Goal: Task Accomplishment & Management: Manage account settings

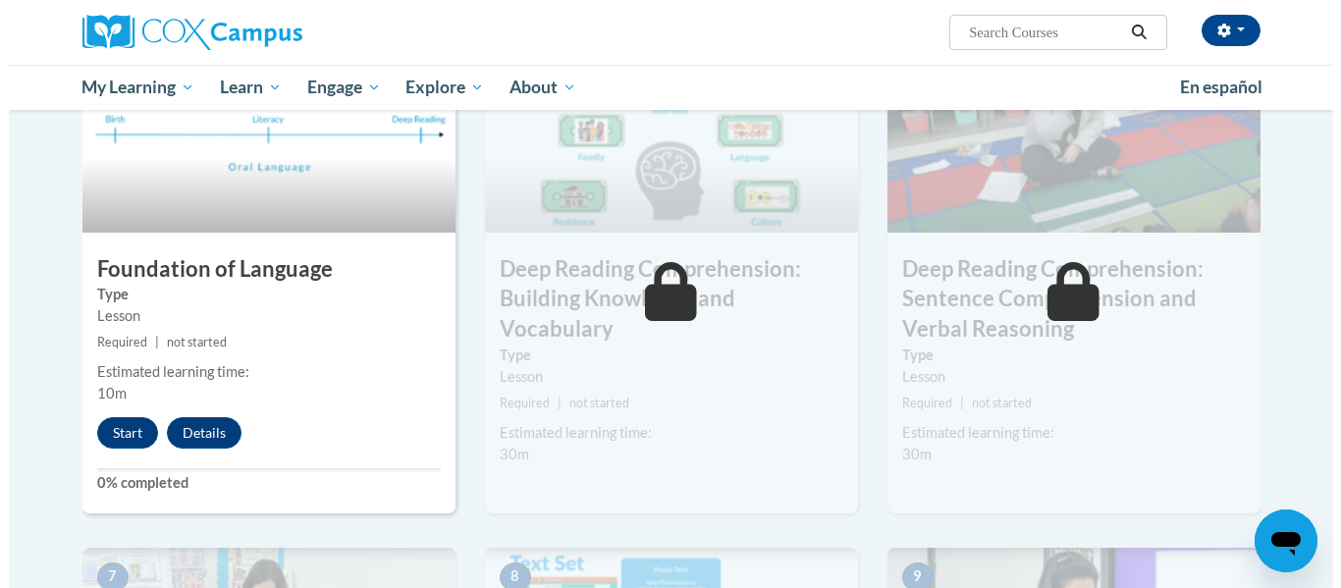
scroll to position [993, 0]
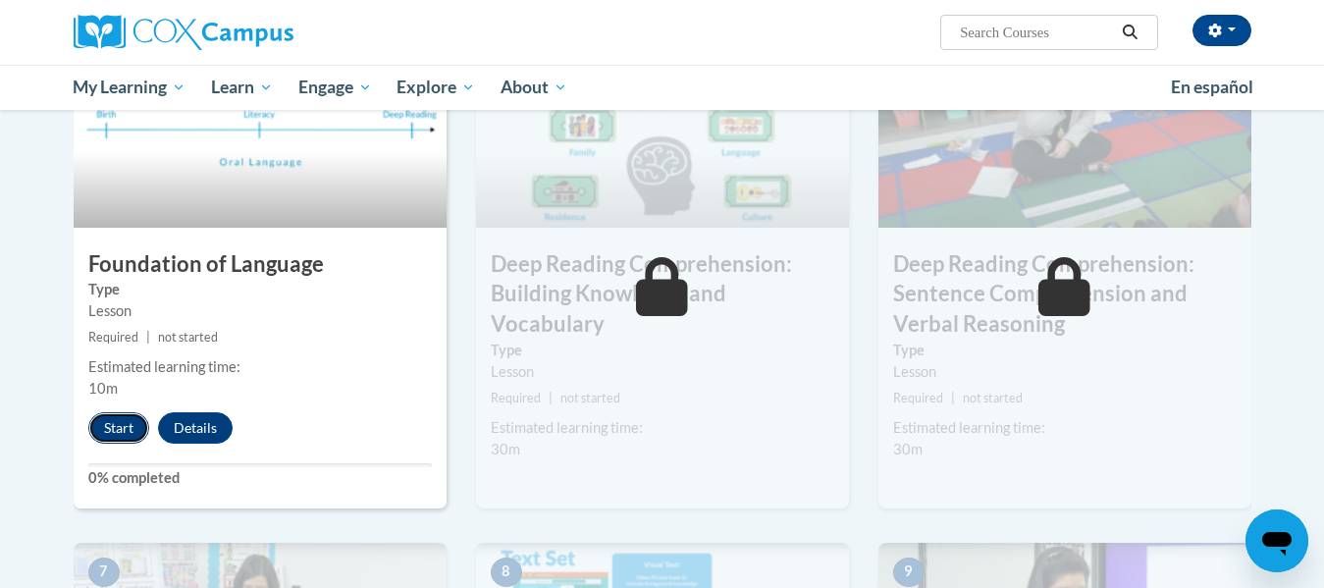
click at [108, 431] on button "Start" at bounding box center [118, 427] width 61 height 31
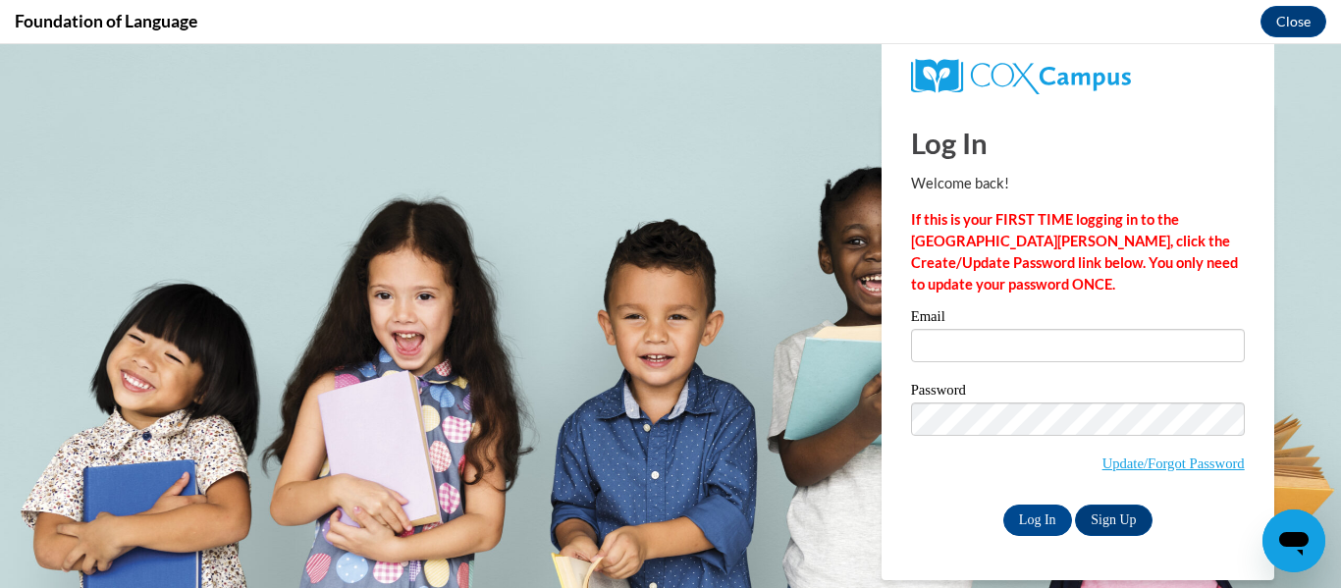
scroll to position [0, 0]
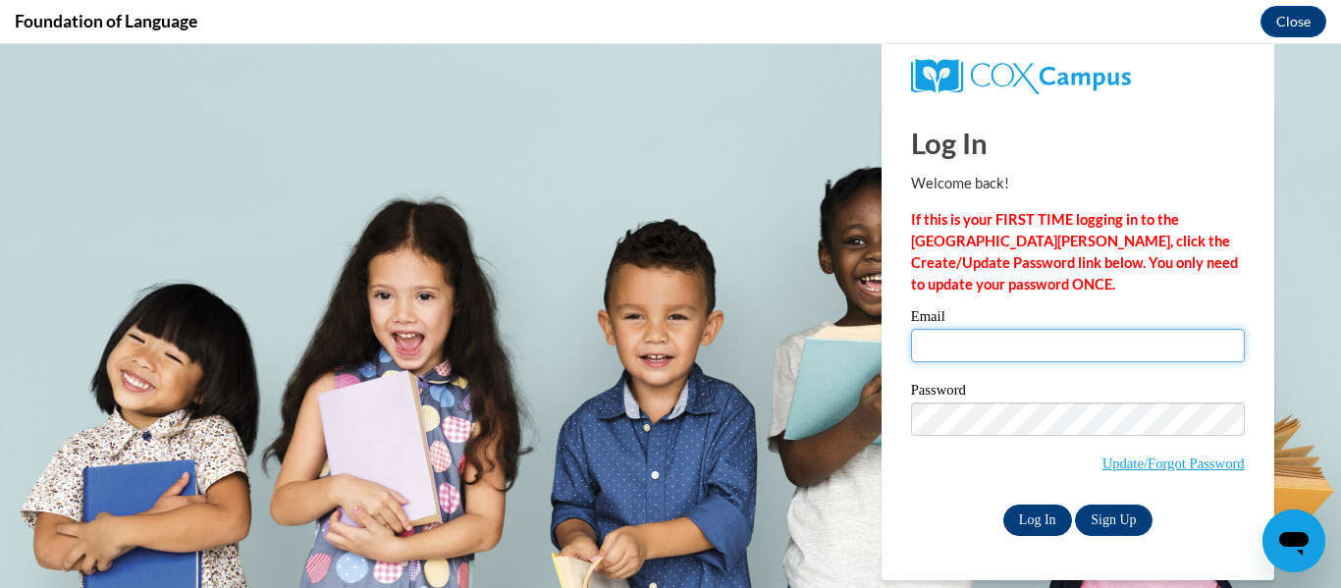
type input "[EMAIL_ADDRESS][PERSON_NAME][DOMAIN_NAME]"
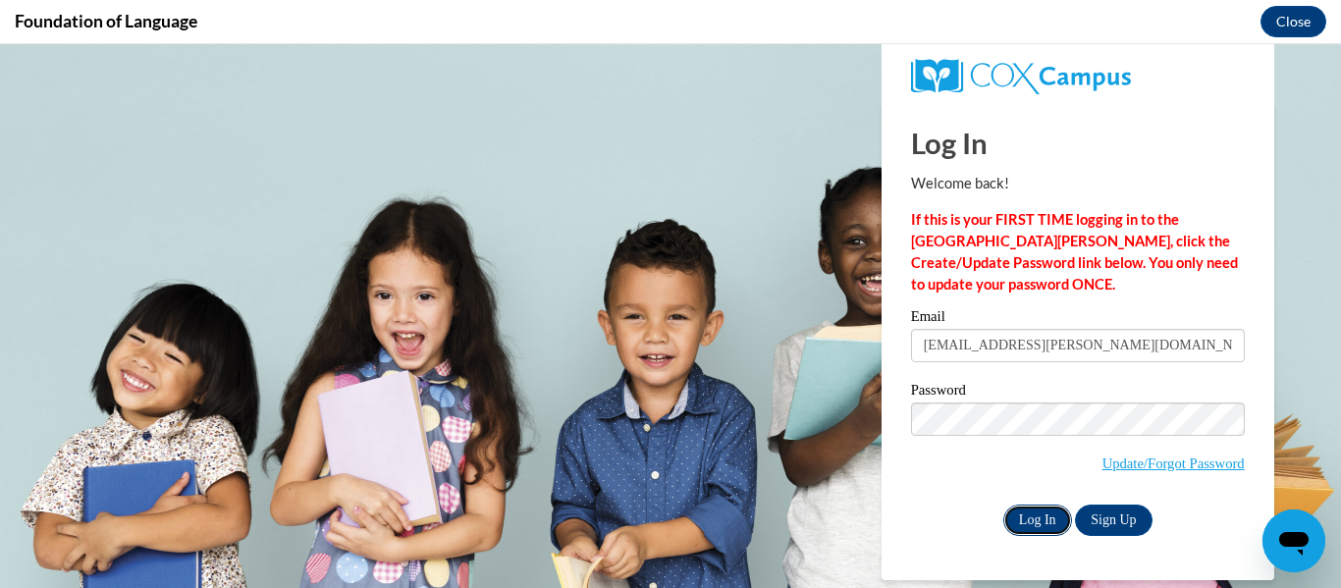
click at [1034, 522] on input "Log In" at bounding box center [1037, 519] width 69 height 31
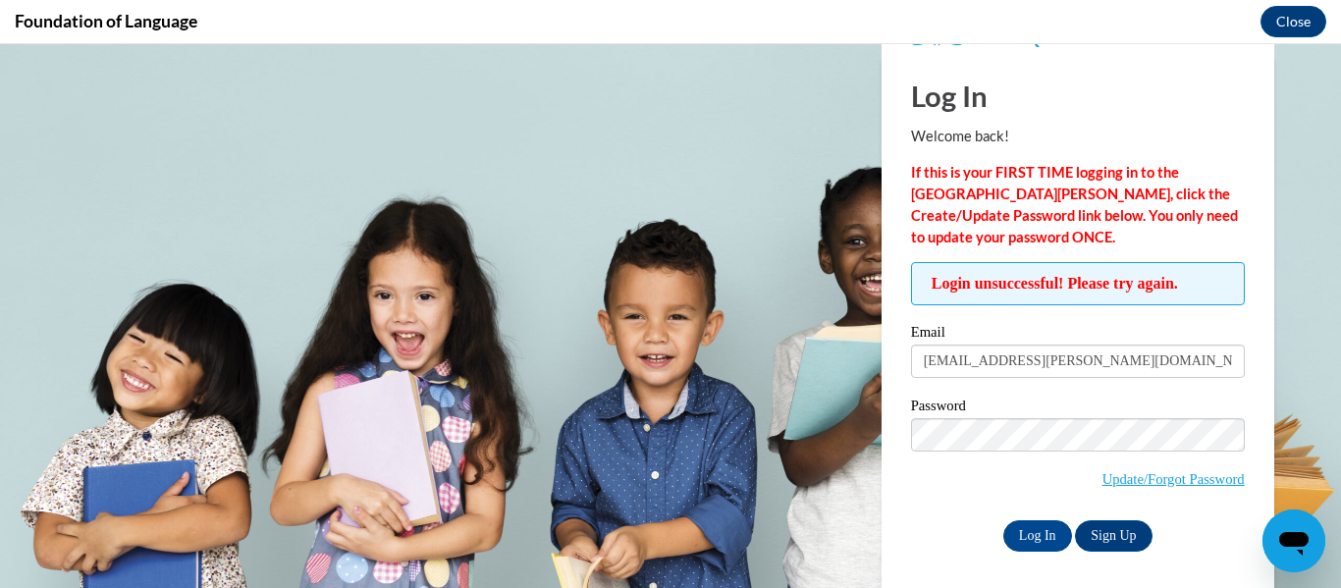
scroll to position [53, 0]
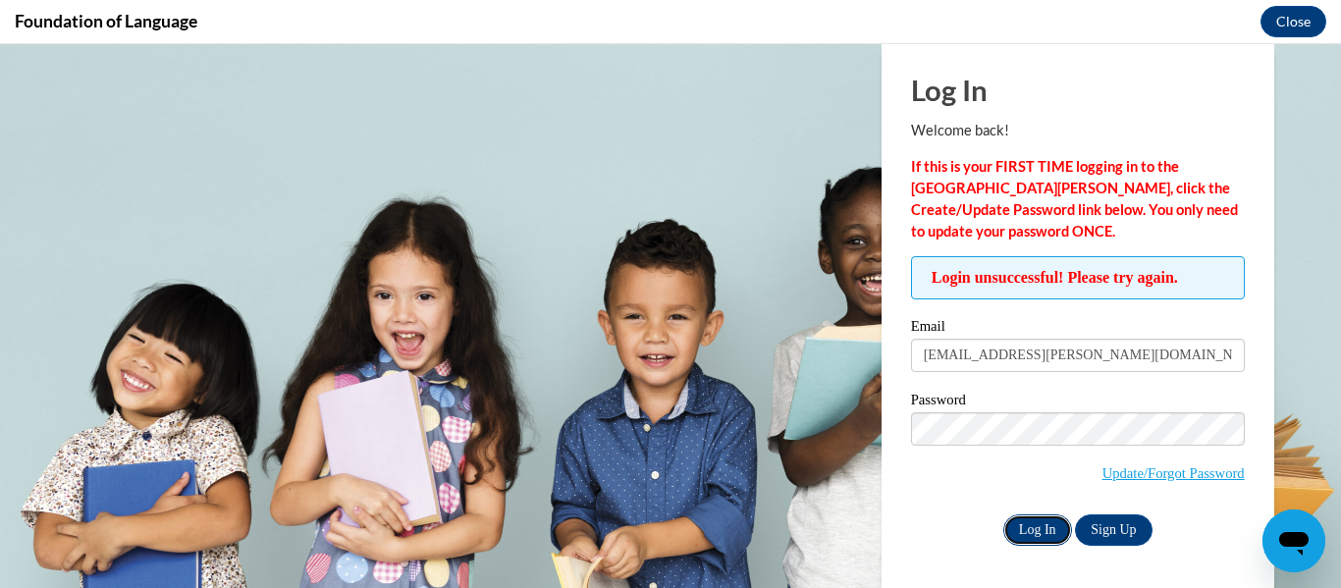
click at [1015, 533] on input "Log In" at bounding box center [1037, 529] width 69 height 31
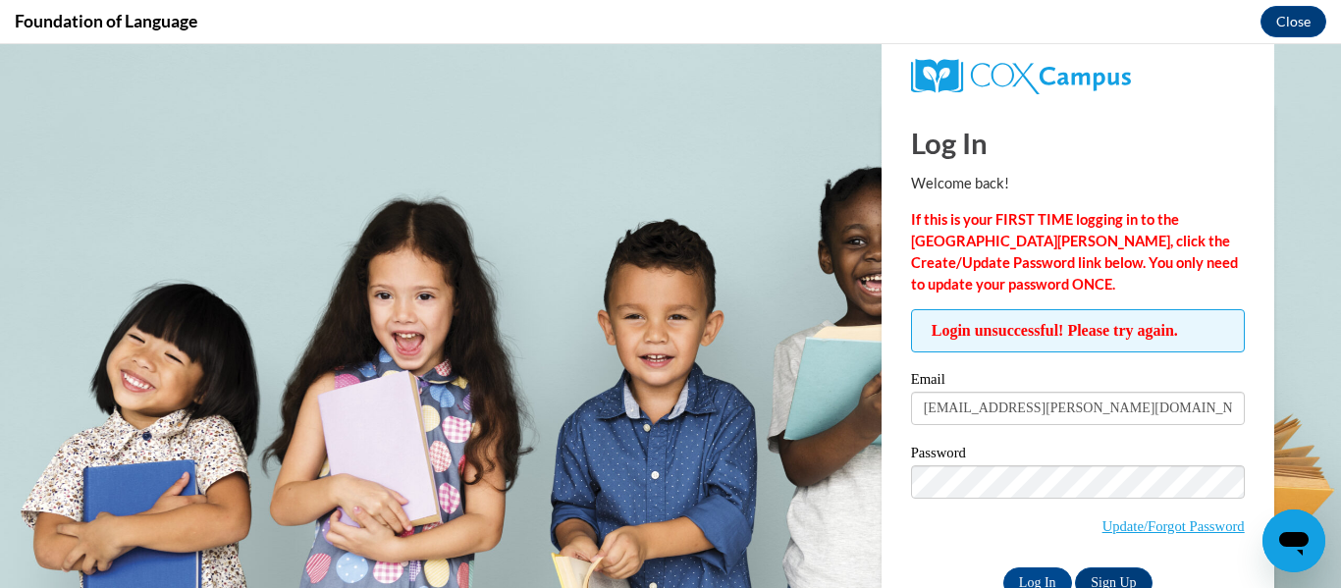
scroll to position [0, 0]
click at [1030, 581] on input "Log In" at bounding box center [1037, 582] width 69 height 31
click at [1284, 29] on button "Close" at bounding box center [1293, 21] width 66 height 31
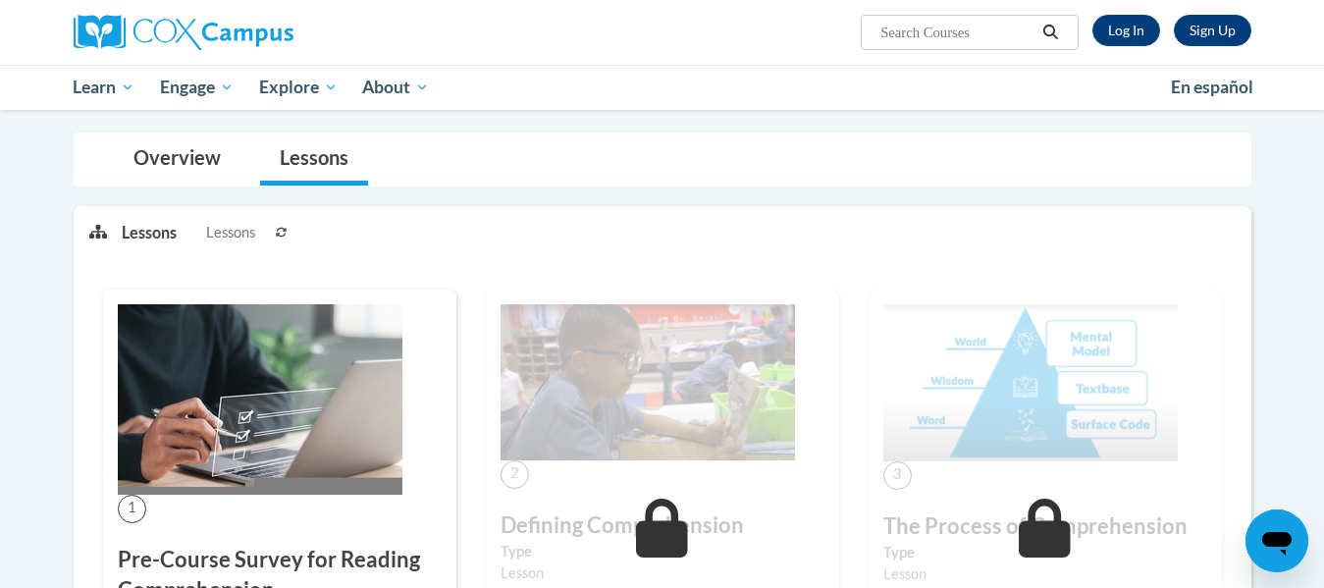
scroll to position [166, 0]
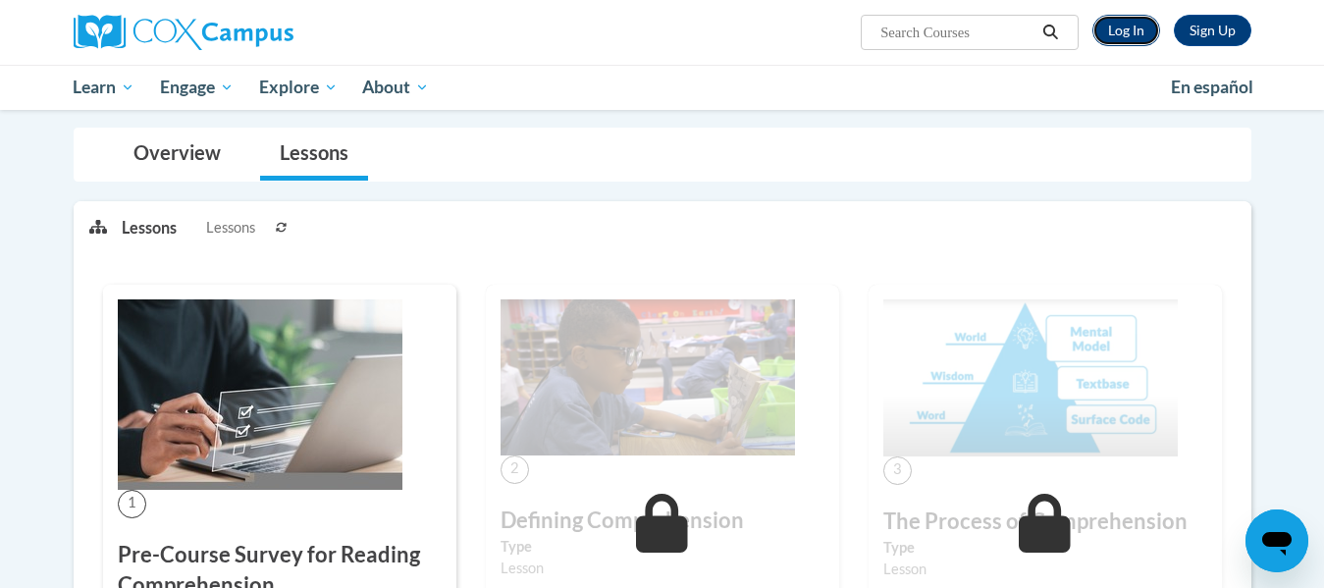
click at [1124, 29] on link "Log In" at bounding box center [1126, 30] width 68 height 31
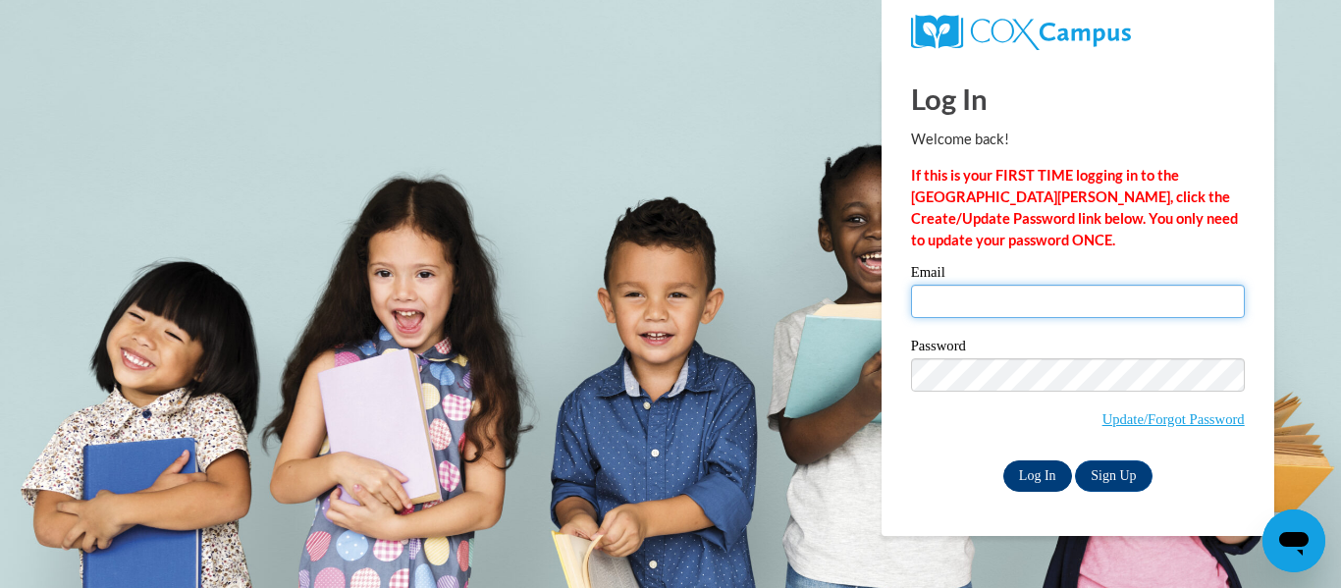
type input "[EMAIL_ADDRESS][DOMAIN_NAME]"
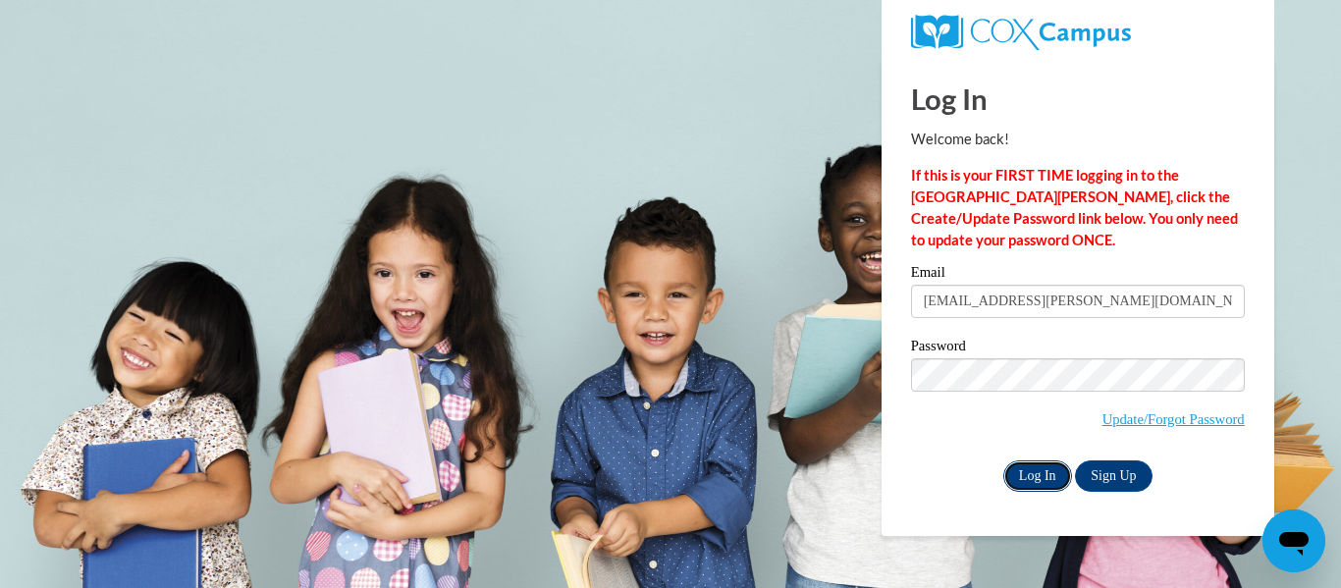
click at [1049, 475] on input "Log In" at bounding box center [1037, 475] width 69 height 31
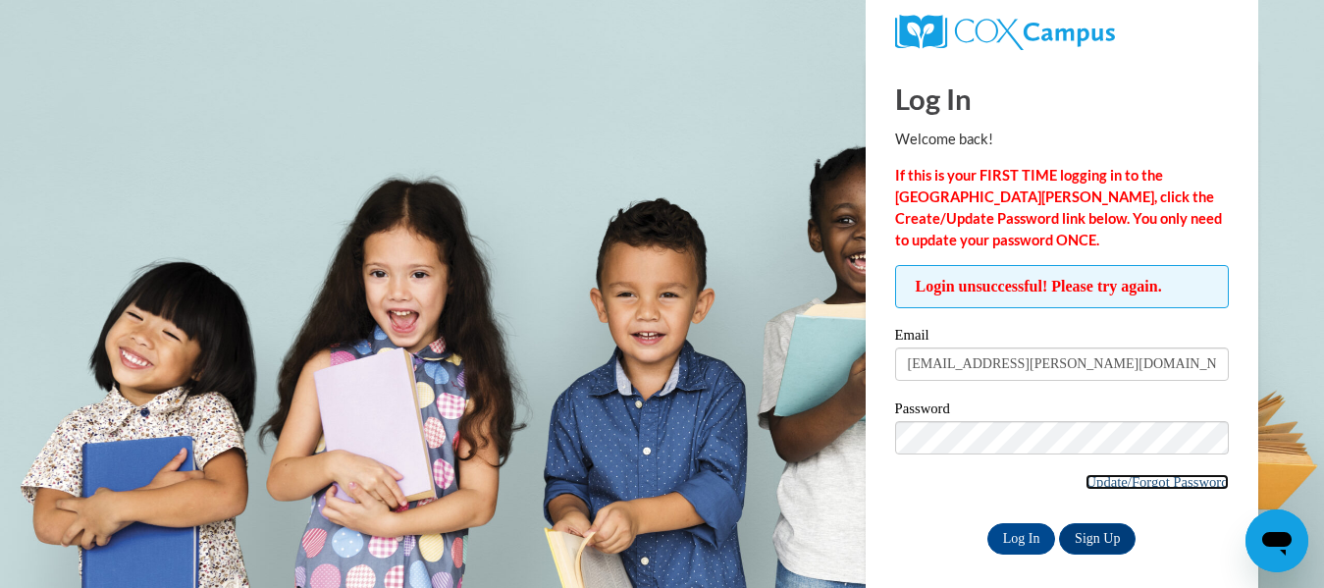
click at [1157, 479] on link "Update/Forgot Password" at bounding box center [1156, 482] width 142 height 16
click at [997, 536] on input "Log In" at bounding box center [1021, 538] width 69 height 31
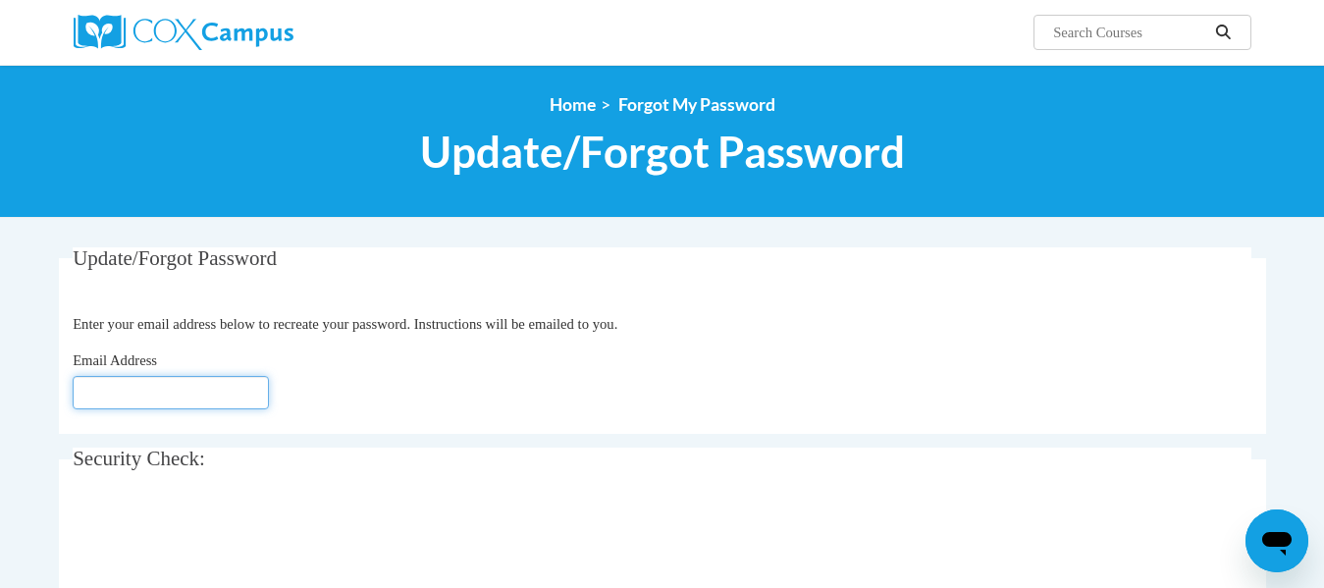
type input "[EMAIL_ADDRESS][DOMAIN_NAME]"
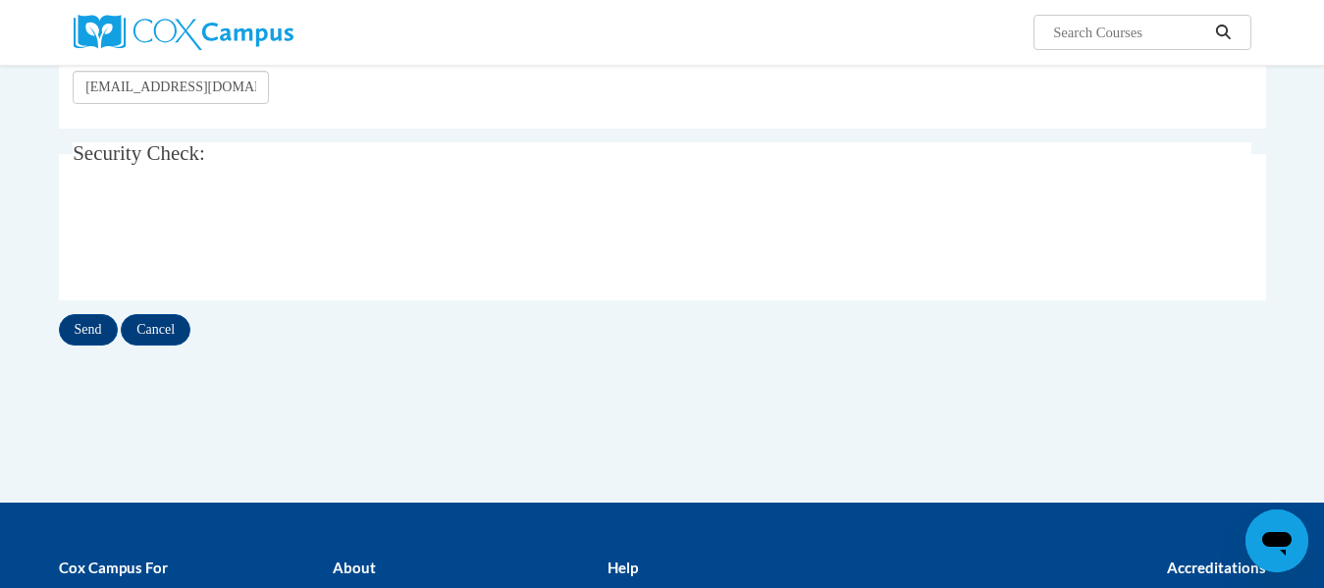
scroll to position [307, 0]
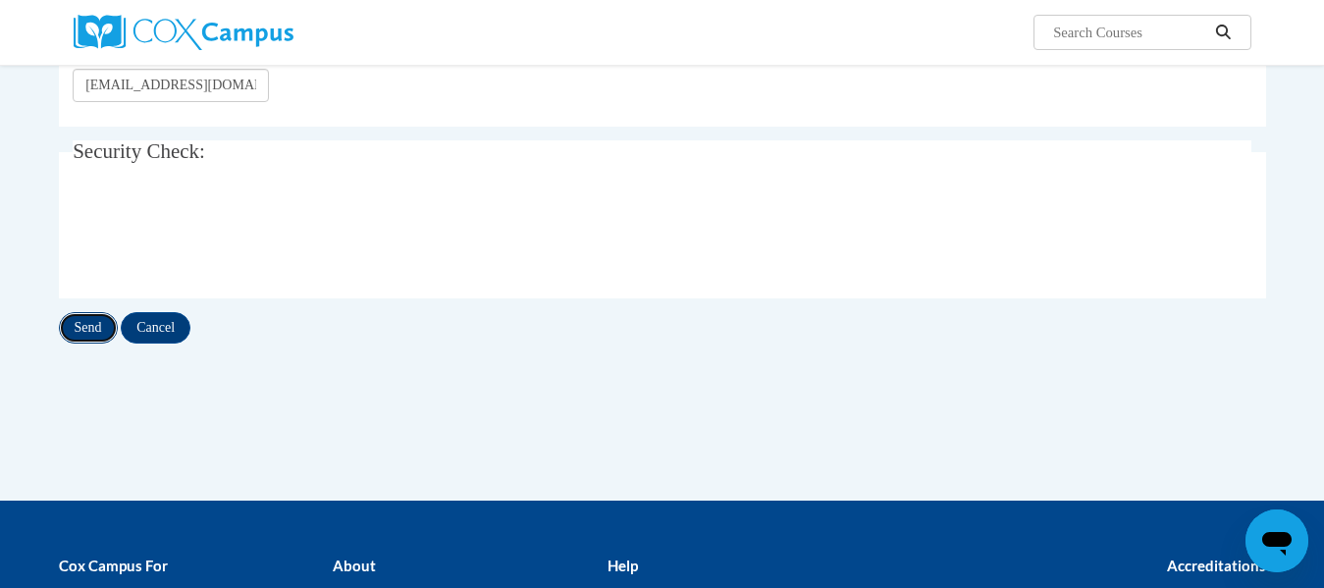
click at [67, 325] on input "Send" at bounding box center [88, 327] width 59 height 31
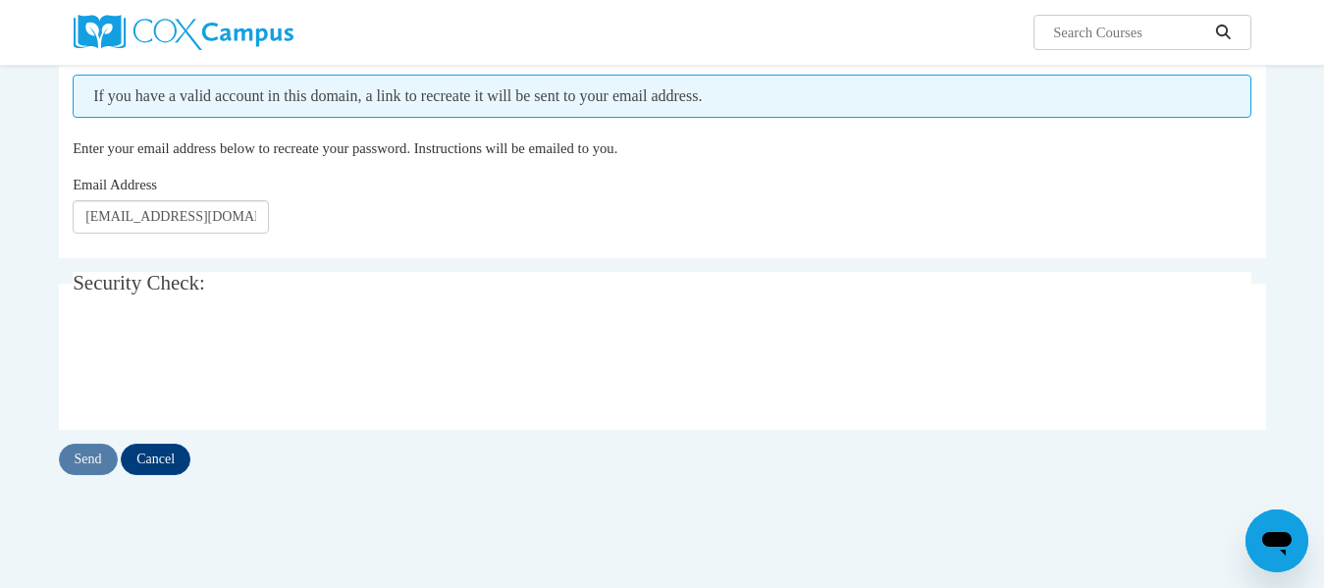
scroll to position [231, 0]
click at [89, 451] on input "Send" at bounding box center [88, 457] width 59 height 31
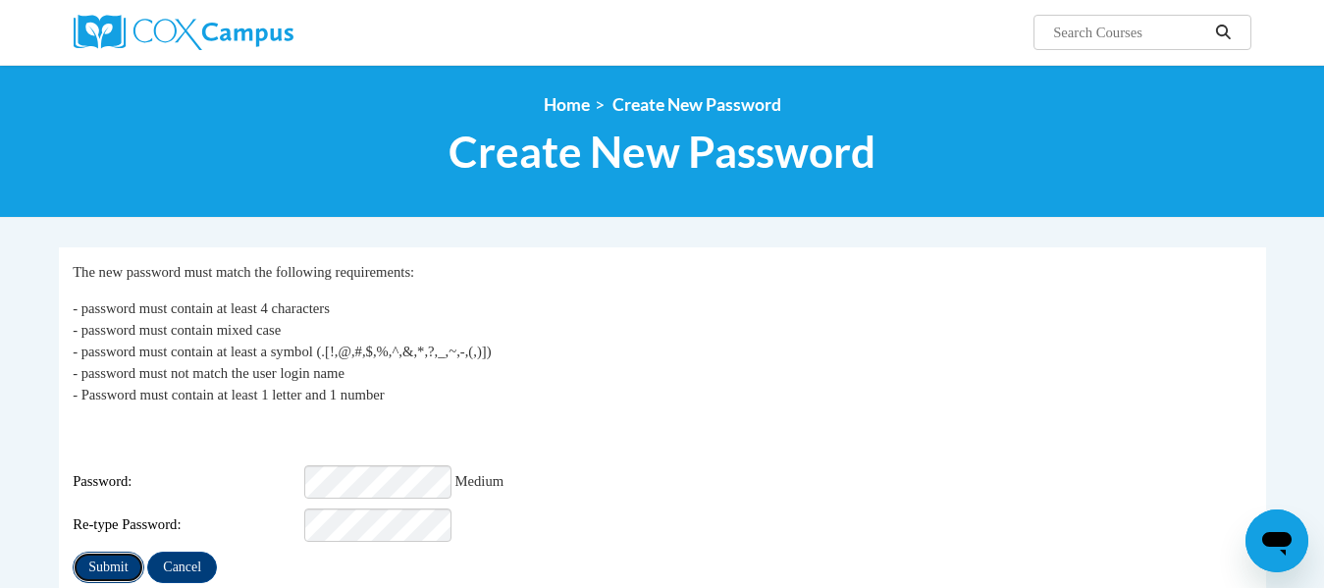
click at [87, 552] on input "Submit" at bounding box center [108, 567] width 71 height 31
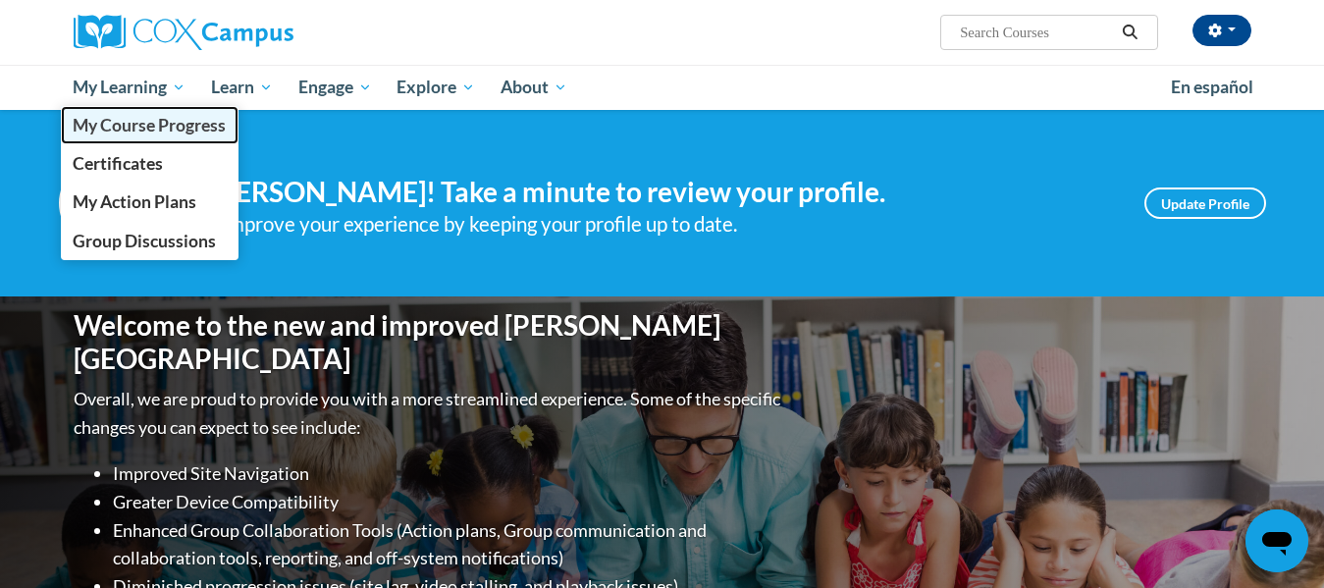
click at [142, 125] on span "My Course Progress" at bounding box center [149, 125] width 153 height 21
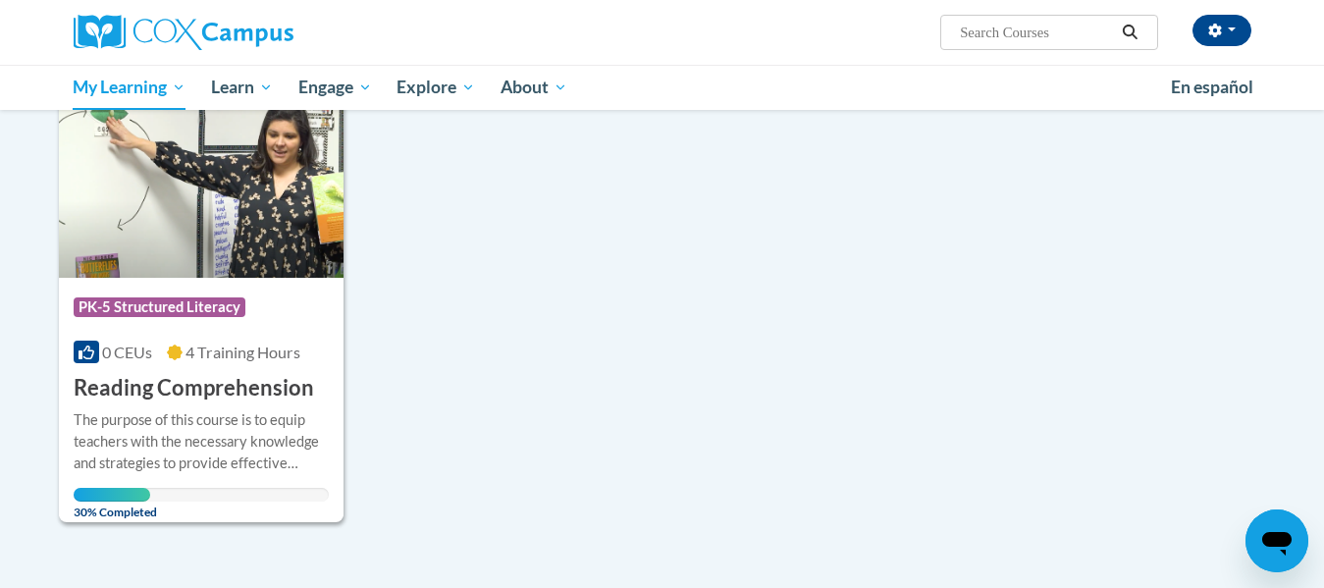
scroll to position [287, 0]
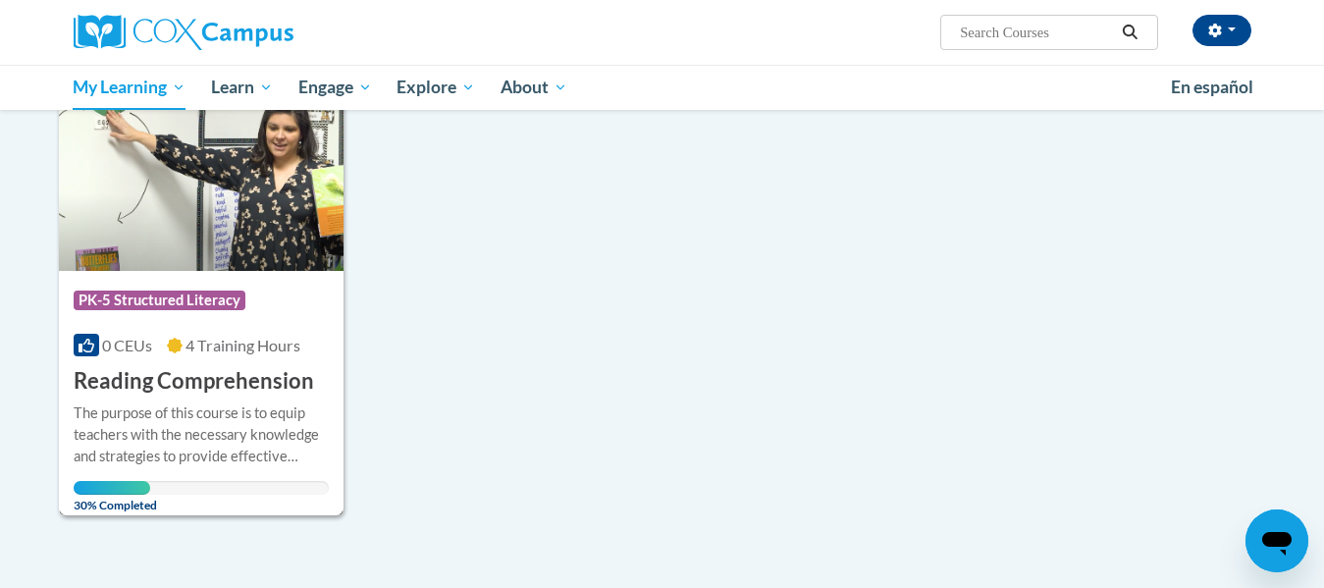
click at [307, 324] on div "Course Category: PK-5 Structured Literacy" at bounding box center [202, 303] width 256 height 44
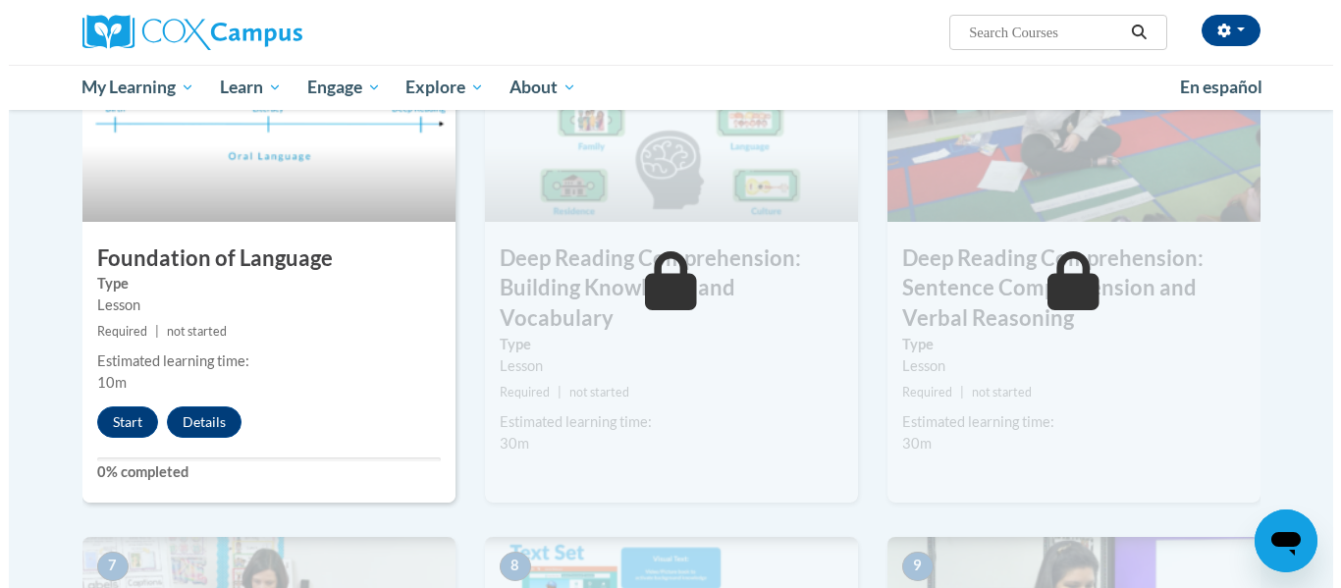
scroll to position [941, 0]
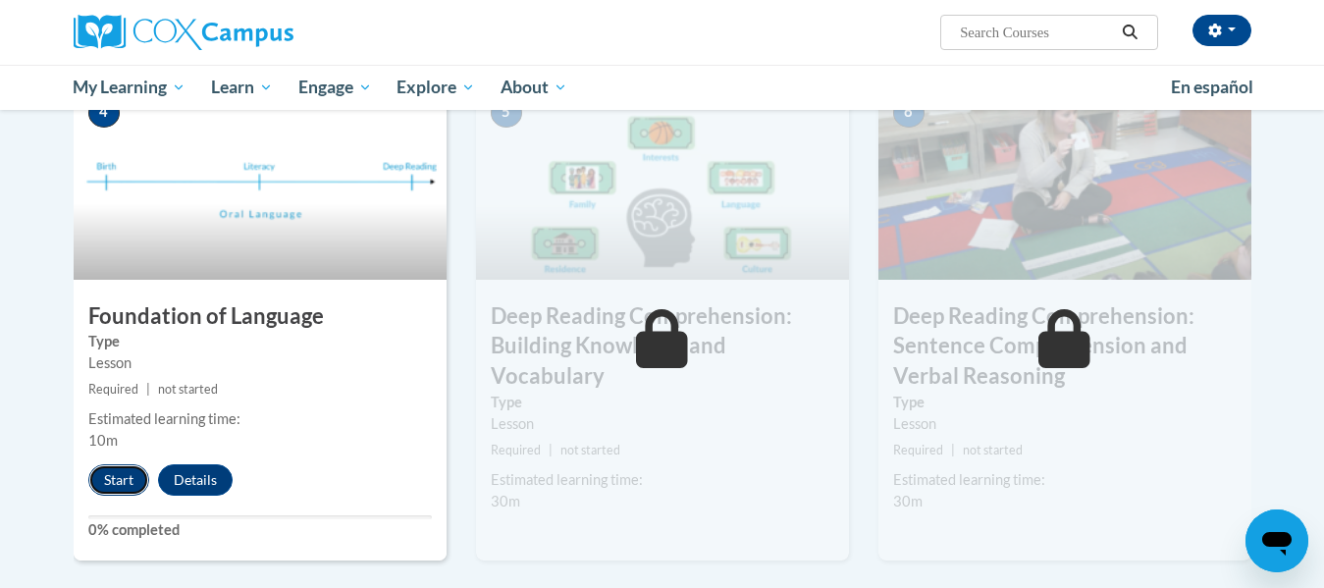
click at [104, 480] on button "Start" at bounding box center [118, 479] width 61 height 31
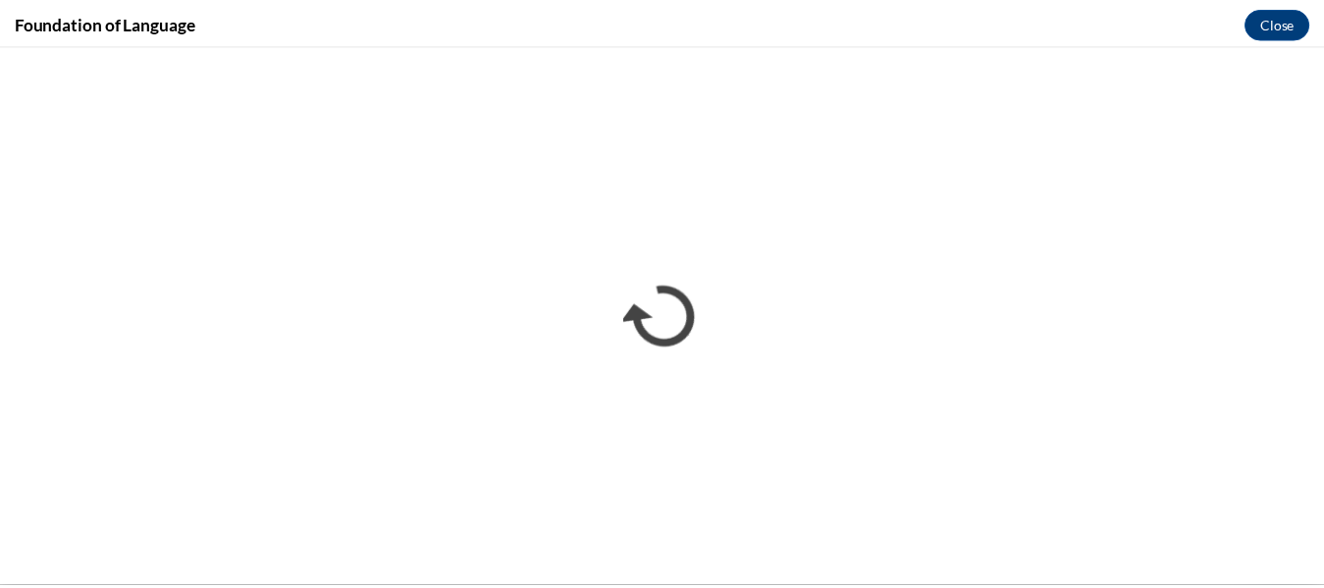
scroll to position [0, 0]
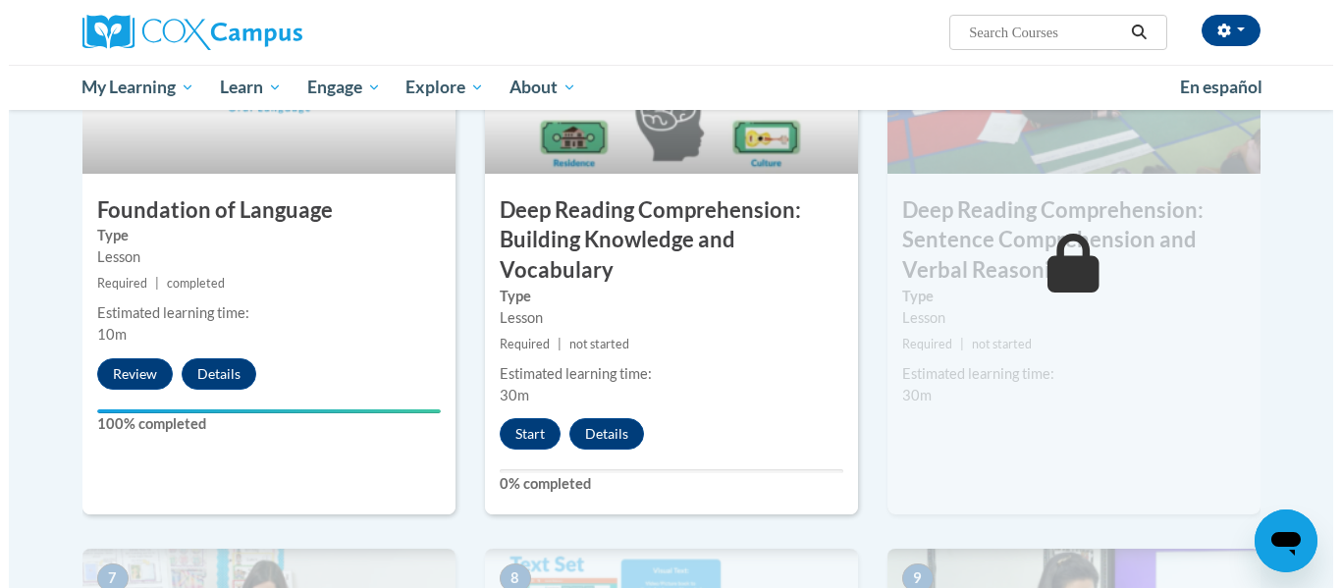
scroll to position [1052, 0]
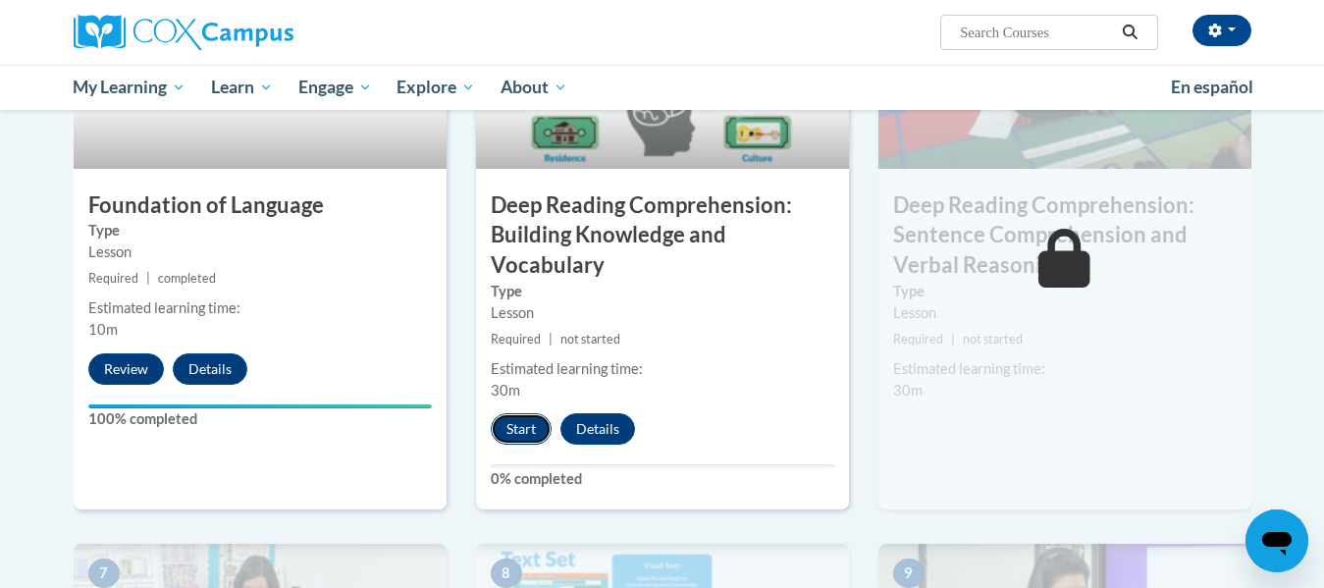
click at [506, 435] on button "Start" at bounding box center [521, 428] width 61 height 31
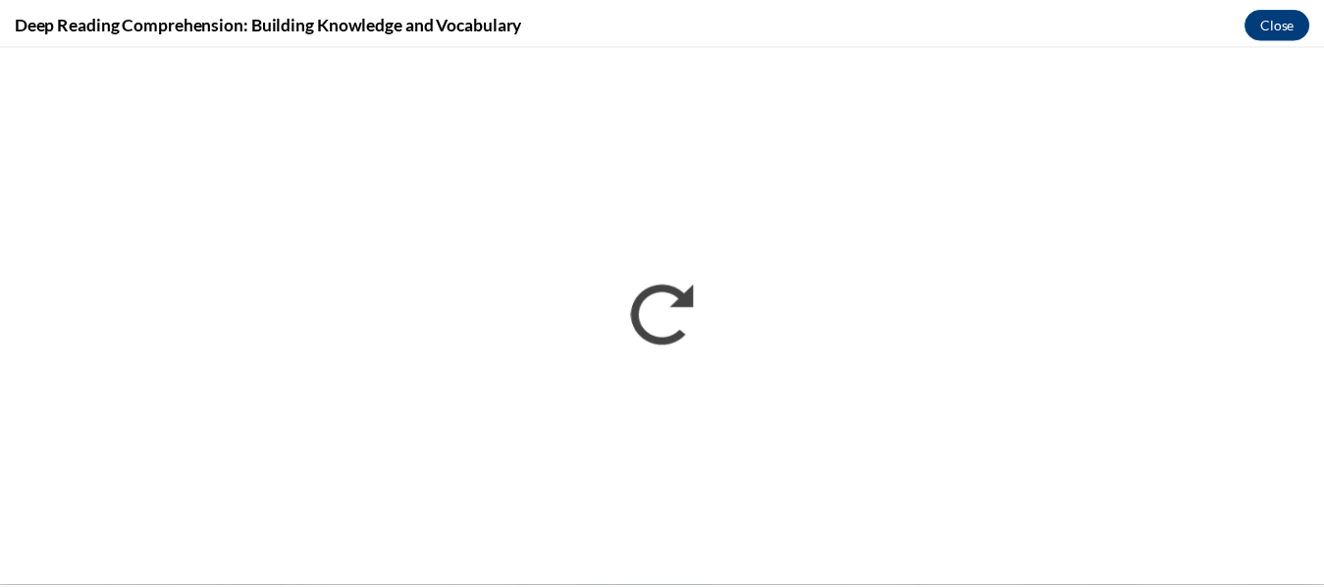
scroll to position [0, 0]
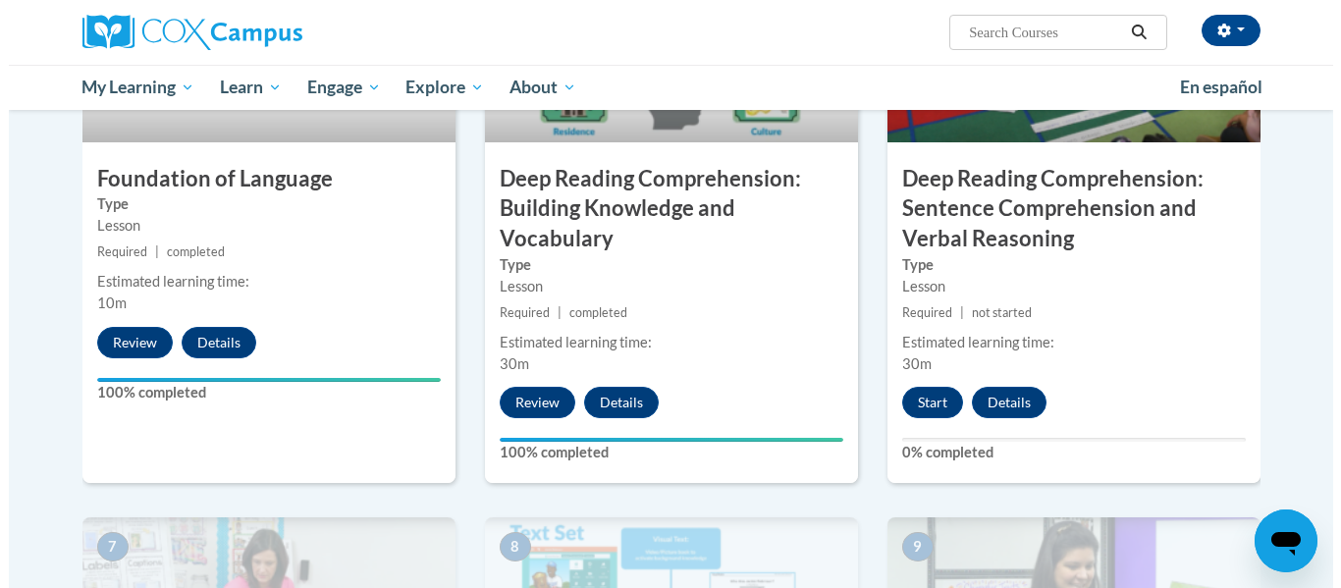
scroll to position [1036, 0]
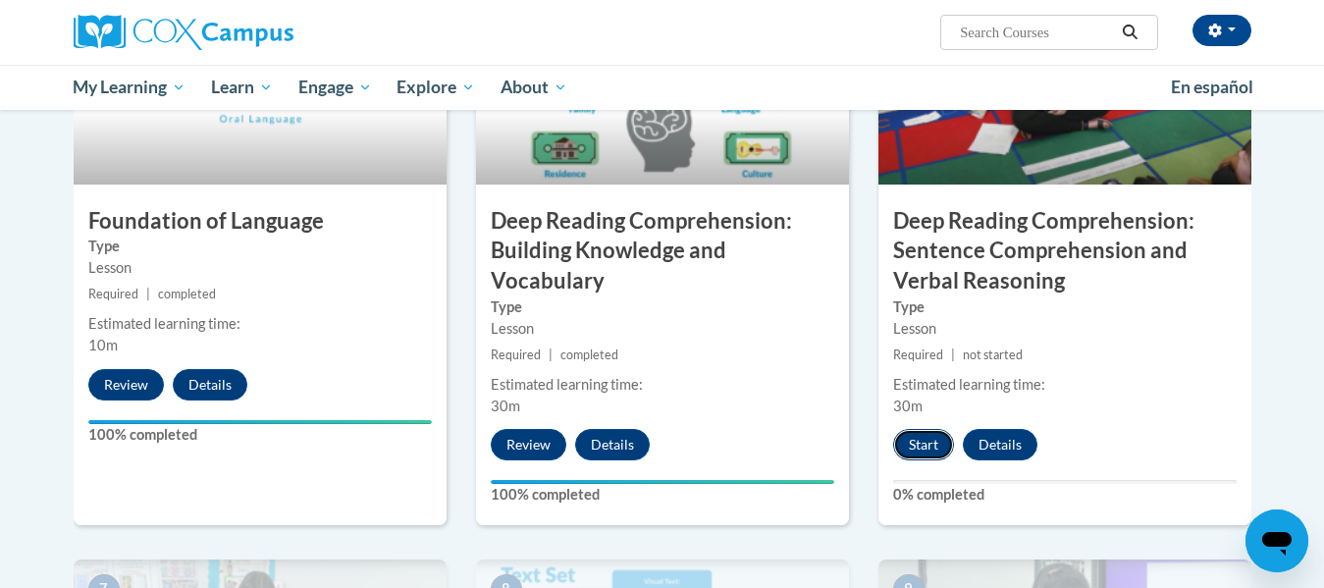
click at [919, 439] on button "Start" at bounding box center [923, 444] width 61 height 31
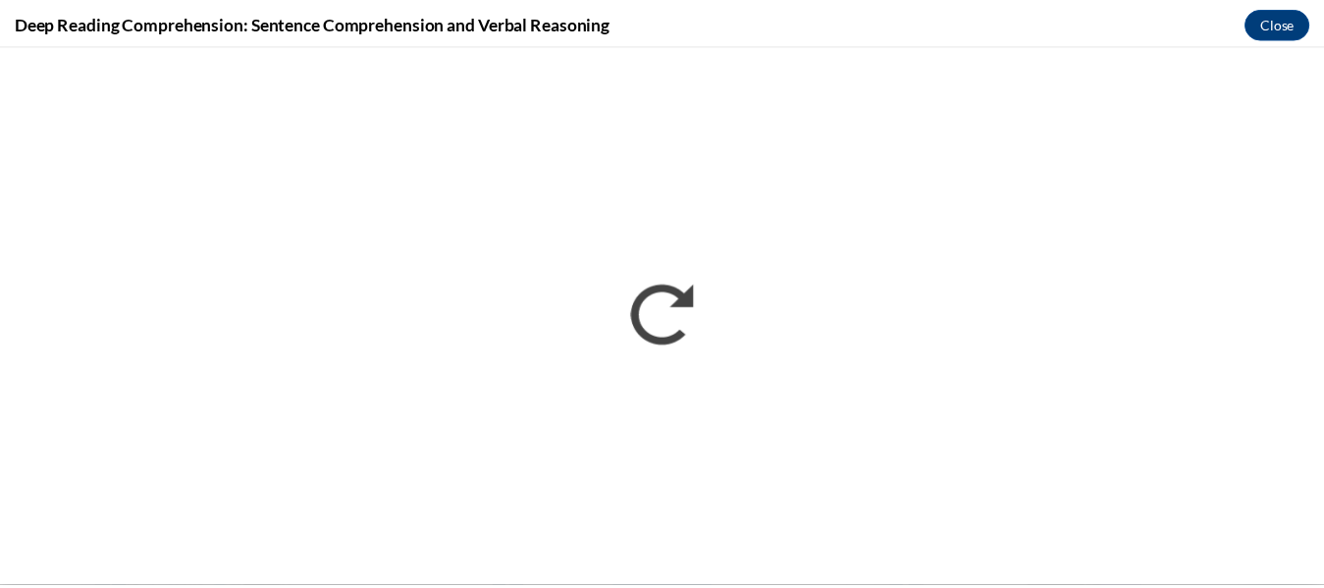
scroll to position [0, 0]
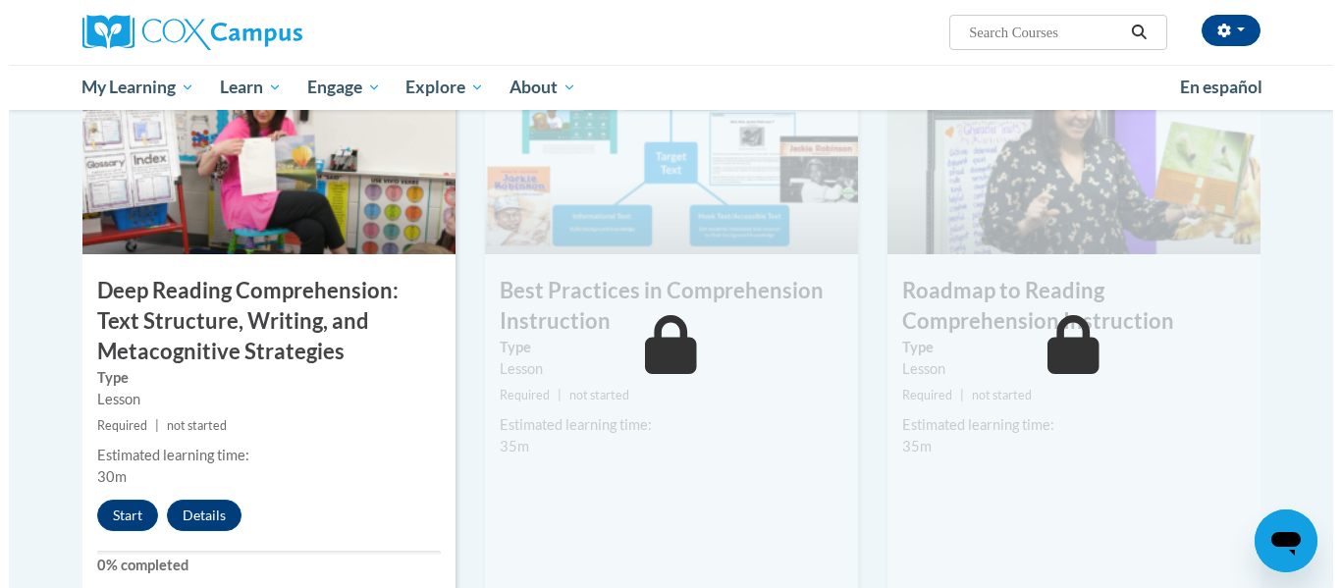
scroll to position [1521, 0]
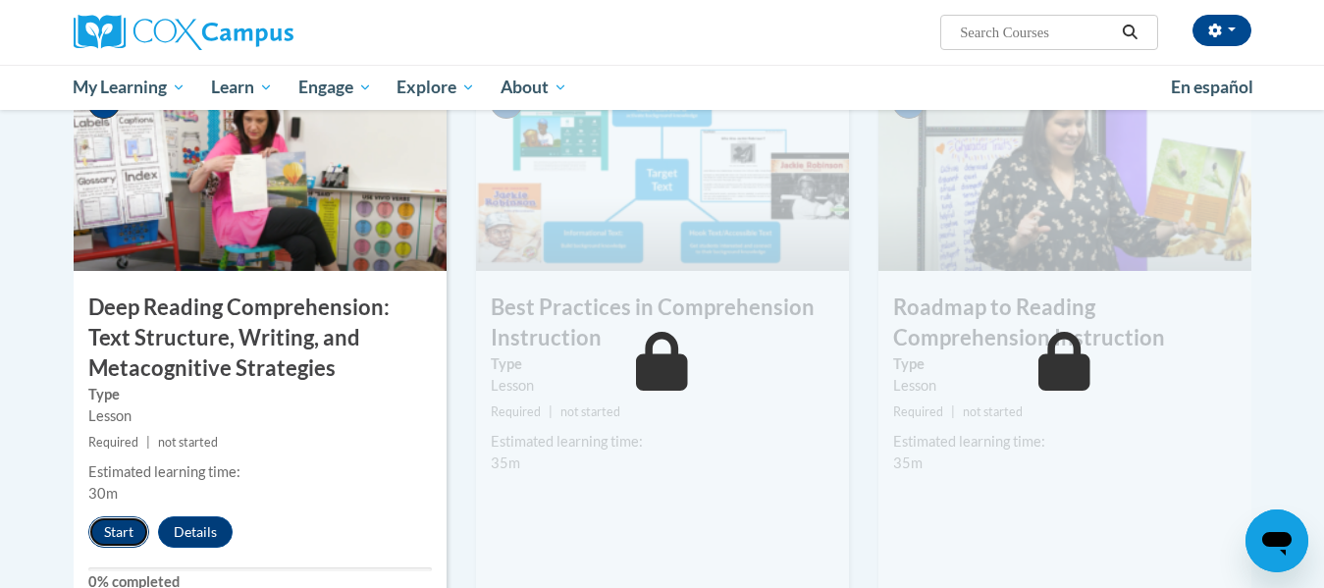
click at [119, 535] on button "Start" at bounding box center [118, 531] width 61 height 31
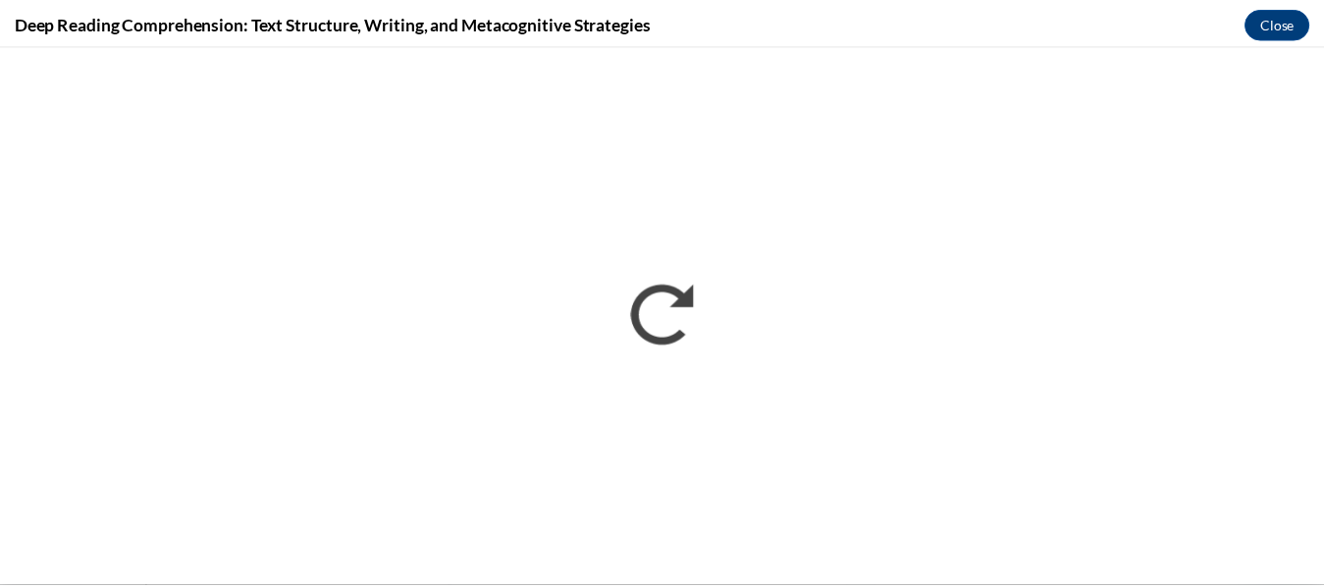
scroll to position [0, 0]
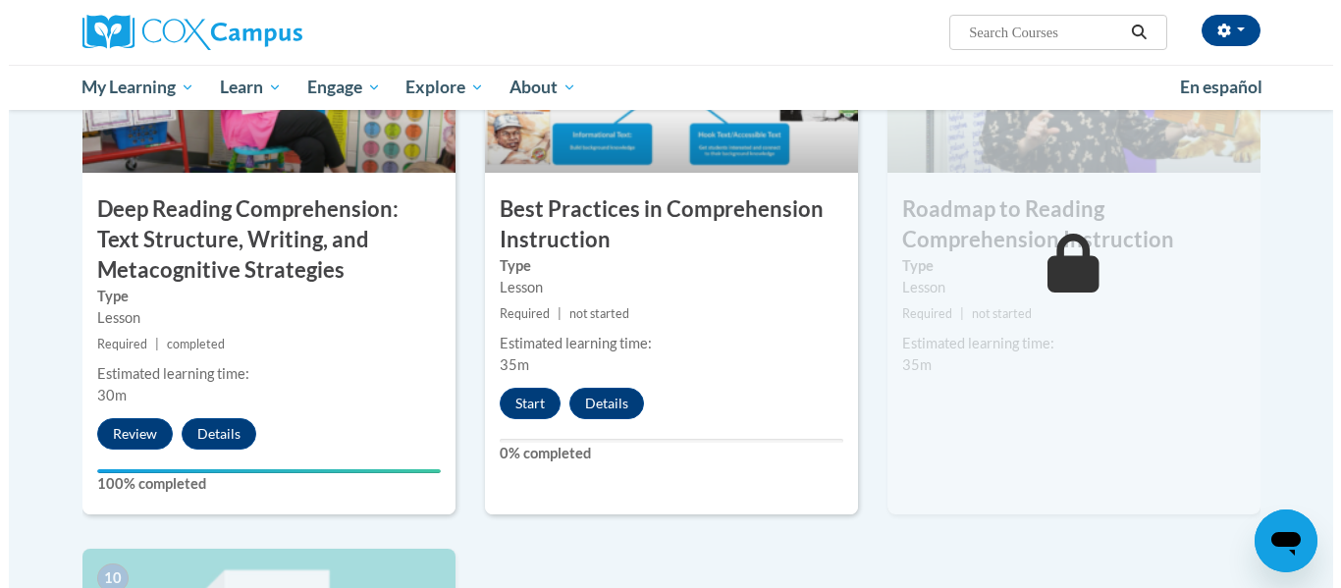
scroll to position [1587, 0]
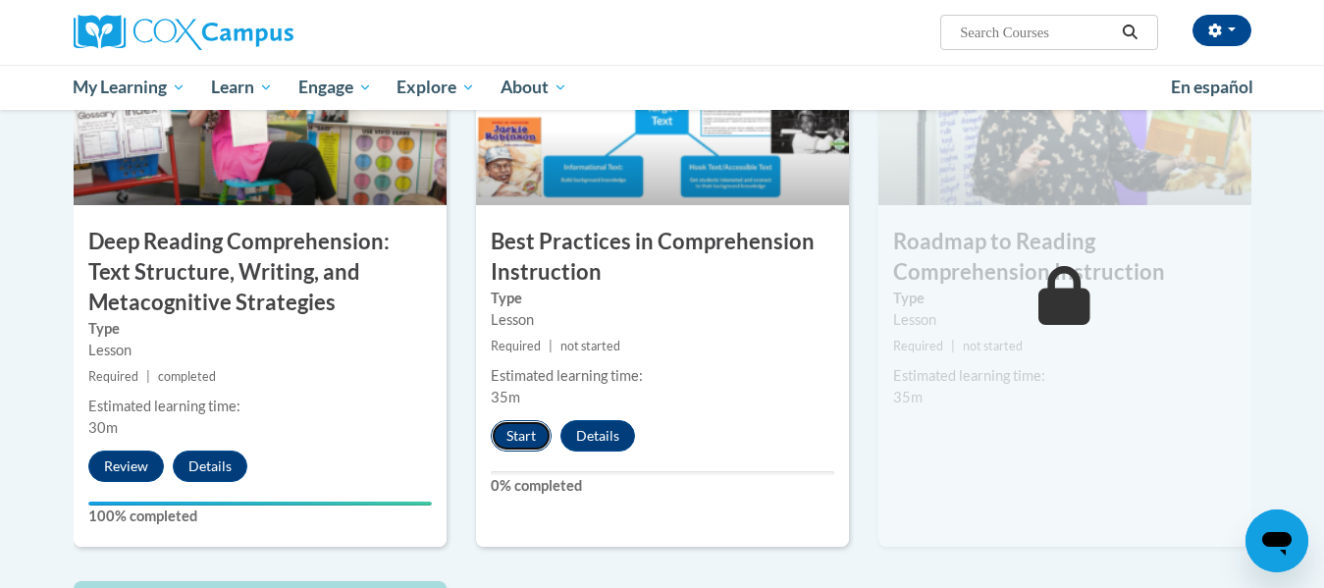
click at [527, 443] on button "Start" at bounding box center [521, 435] width 61 height 31
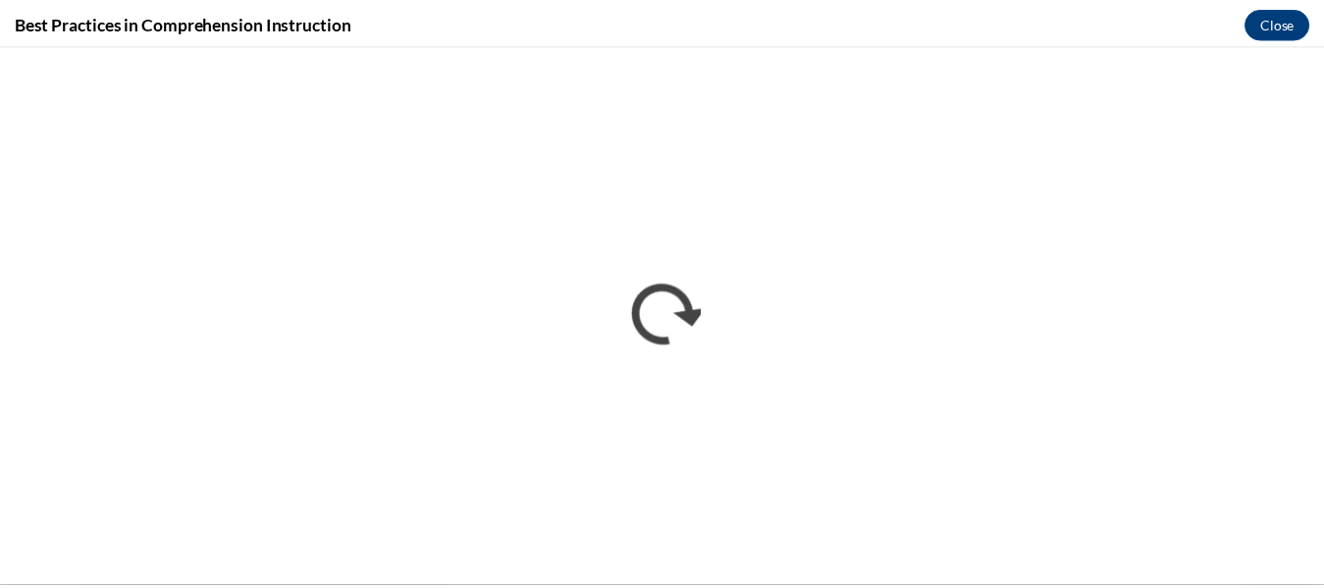
scroll to position [0, 0]
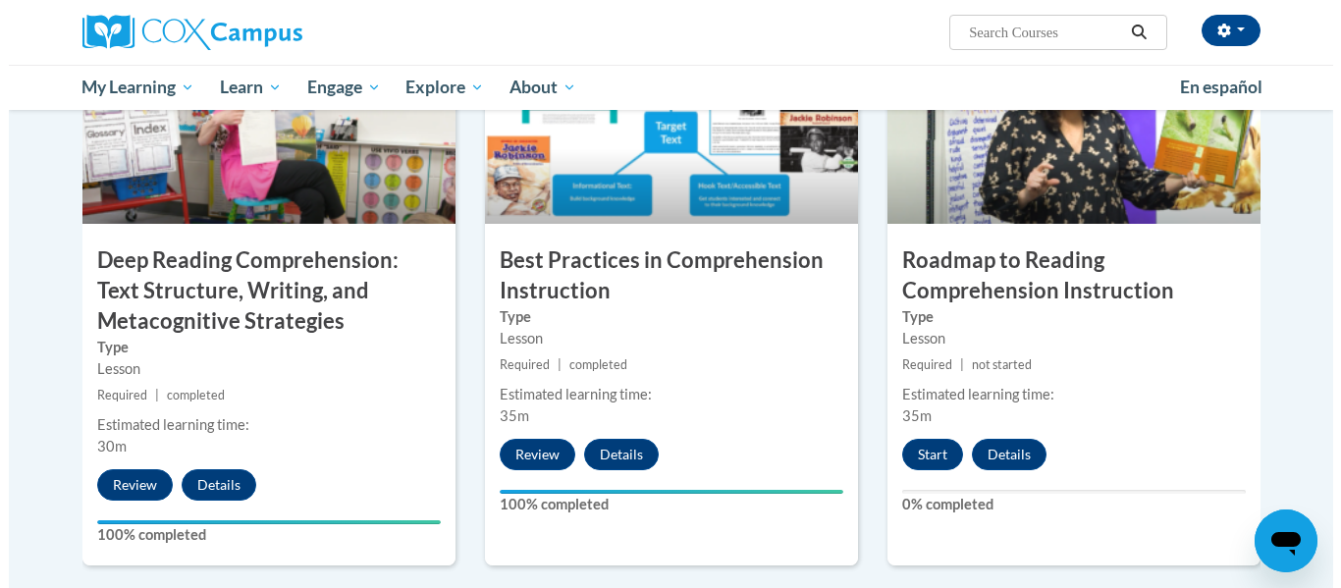
scroll to position [1602, 0]
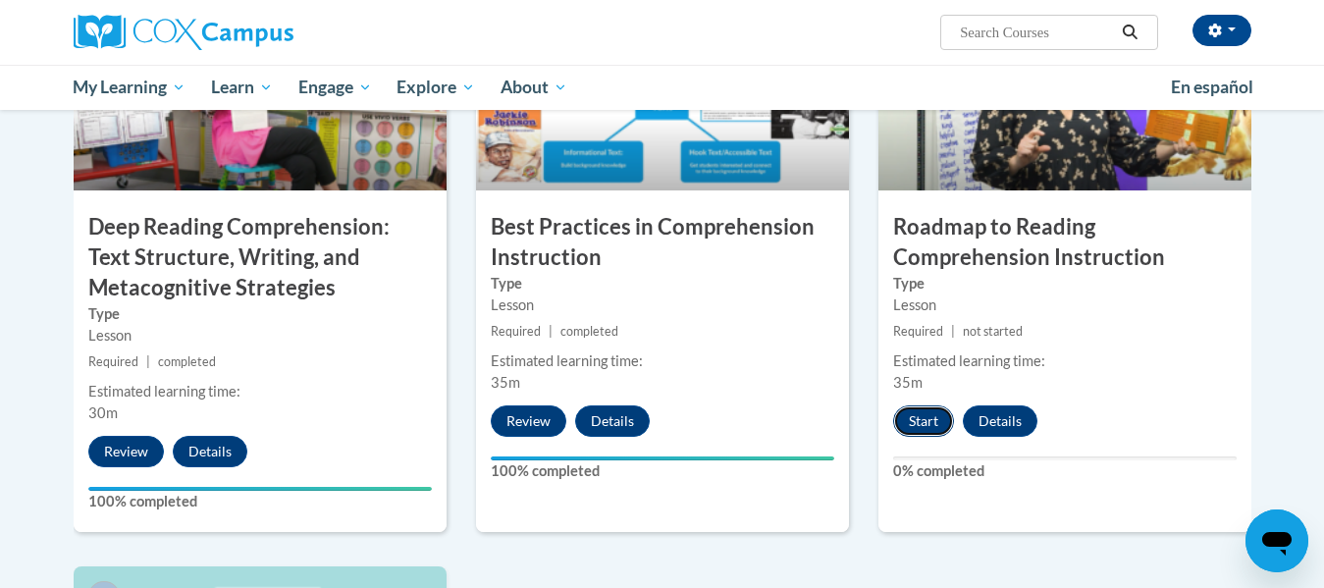
click at [909, 418] on button "Start" at bounding box center [923, 420] width 61 height 31
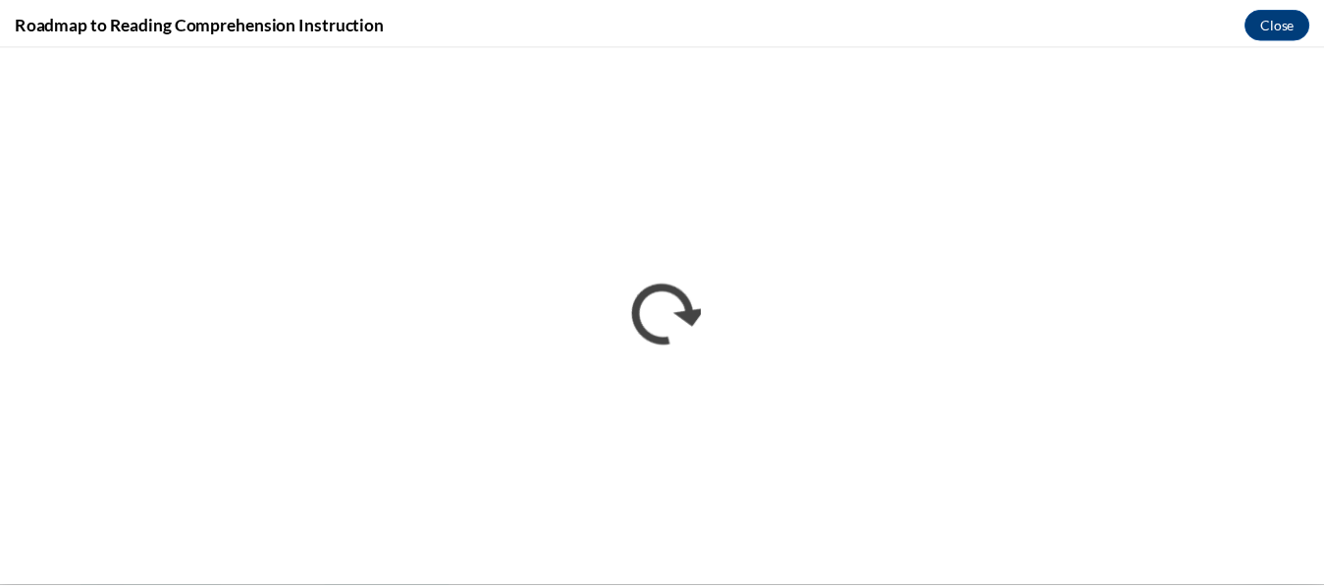
scroll to position [0, 0]
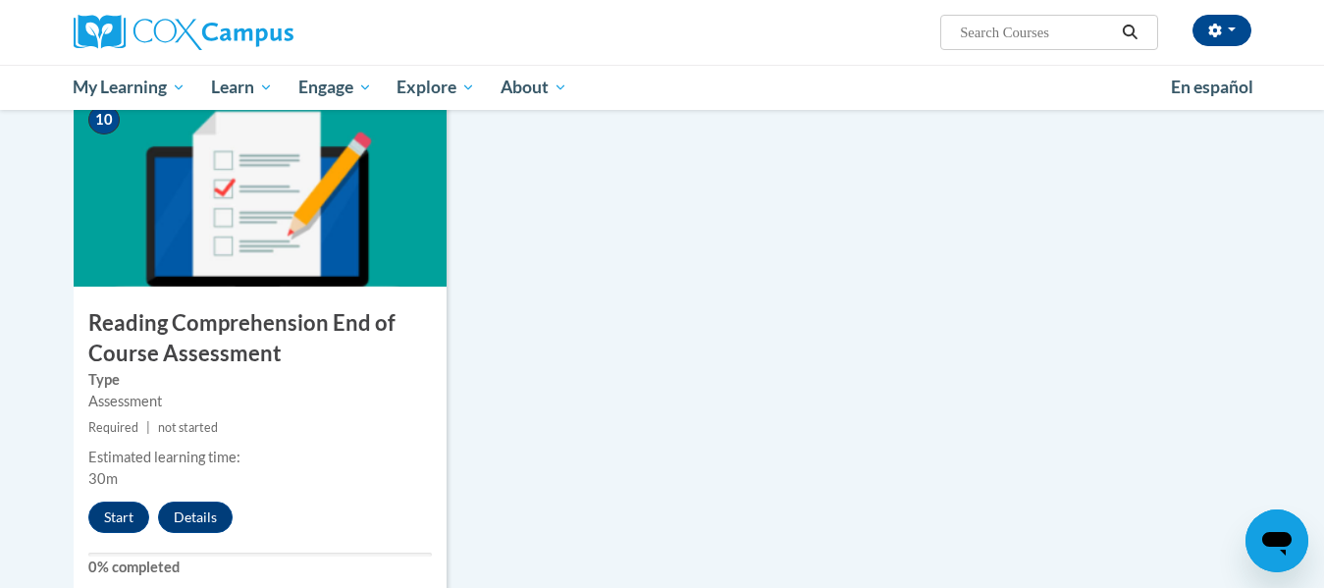
scroll to position [2088, 0]
